Goal: Task Accomplishment & Management: Use online tool/utility

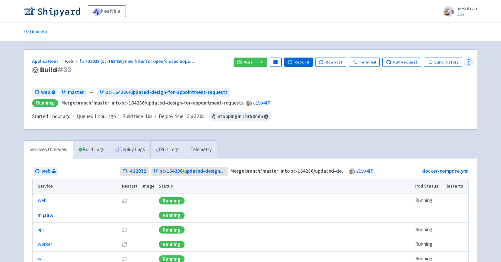
click at [467, 60] on icon at bounding box center [469, 62] width 8 height 8
click at [449, 86] on span "Data Dashboard" at bounding box center [438, 88] width 33 height 9
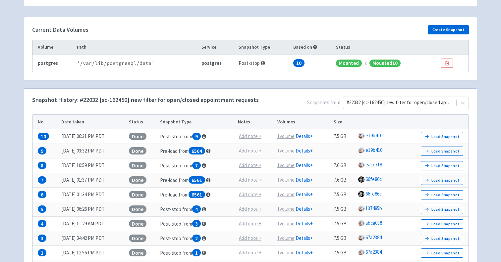
scroll to position [107, 0]
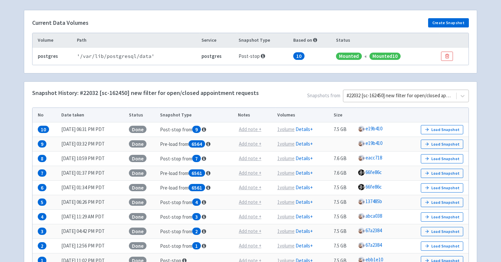
click at [406, 97] on div at bounding box center [400, 95] width 106 height 9
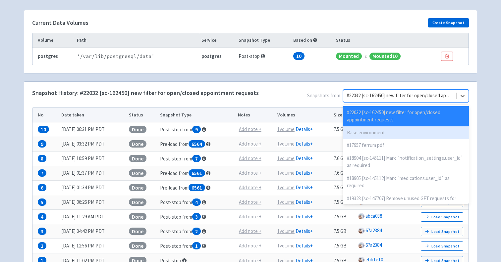
click at [375, 137] on div "Base environment" at bounding box center [406, 133] width 126 height 13
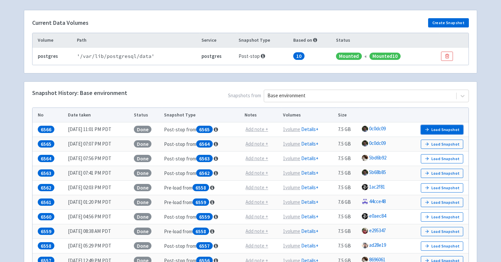
click at [428, 130] on icon "button" at bounding box center [426, 130] width 3 height 0
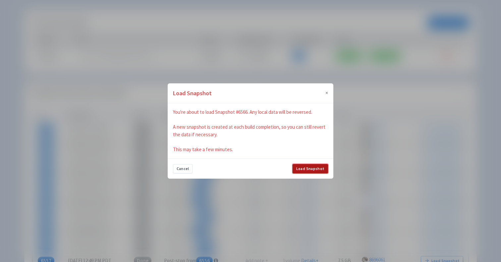
click at [320, 173] on button "Load Snapshot" at bounding box center [310, 168] width 35 height 9
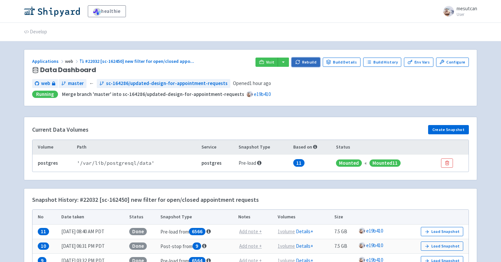
click at [299, 61] on icon "button" at bounding box center [298, 60] width 1 height 1
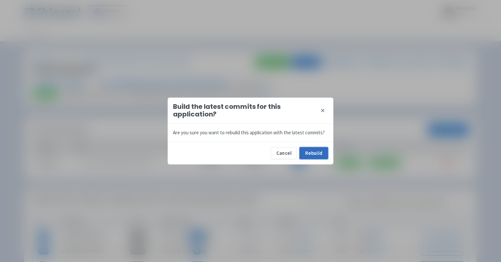
click at [311, 154] on button "Rebuild" at bounding box center [313, 153] width 28 height 12
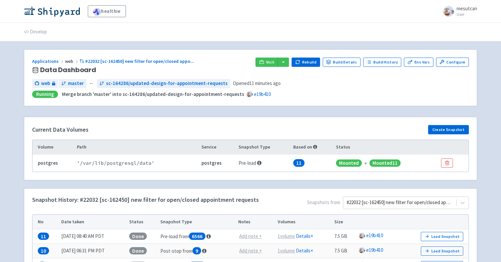
click at [264, 68] on div "Visit Rebuild Build Details Build History Env Vars Configure" at bounding box center [361, 66] width 213 height 17
click at [264, 64] on icon at bounding box center [261, 62] width 5 height 5
